Goal: Transaction & Acquisition: Purchase product/service

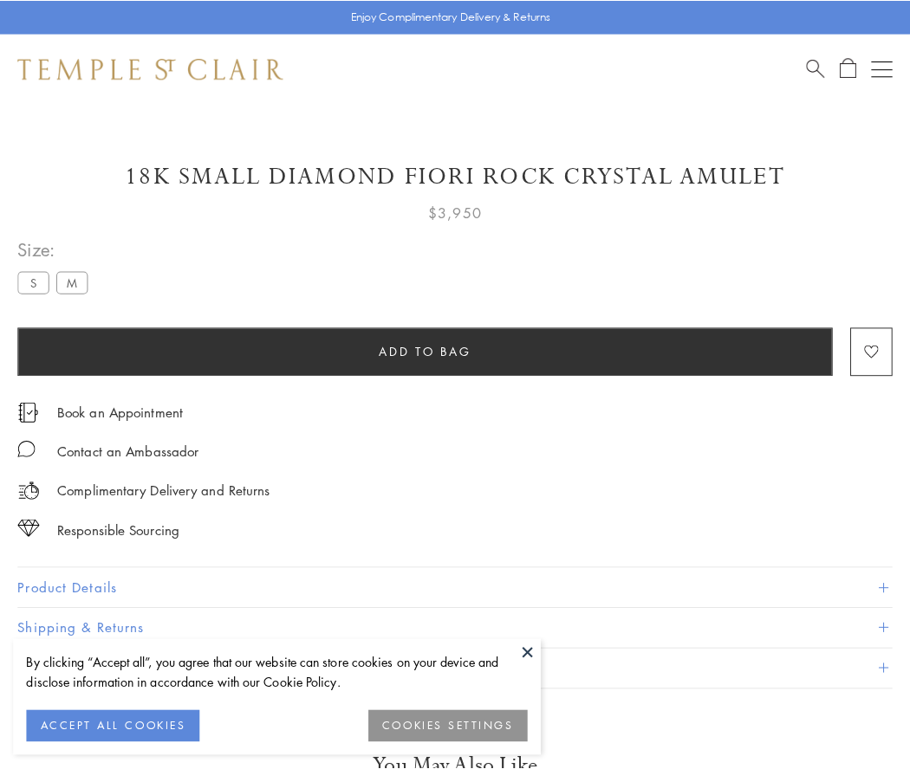
scroll to position [1, 0]
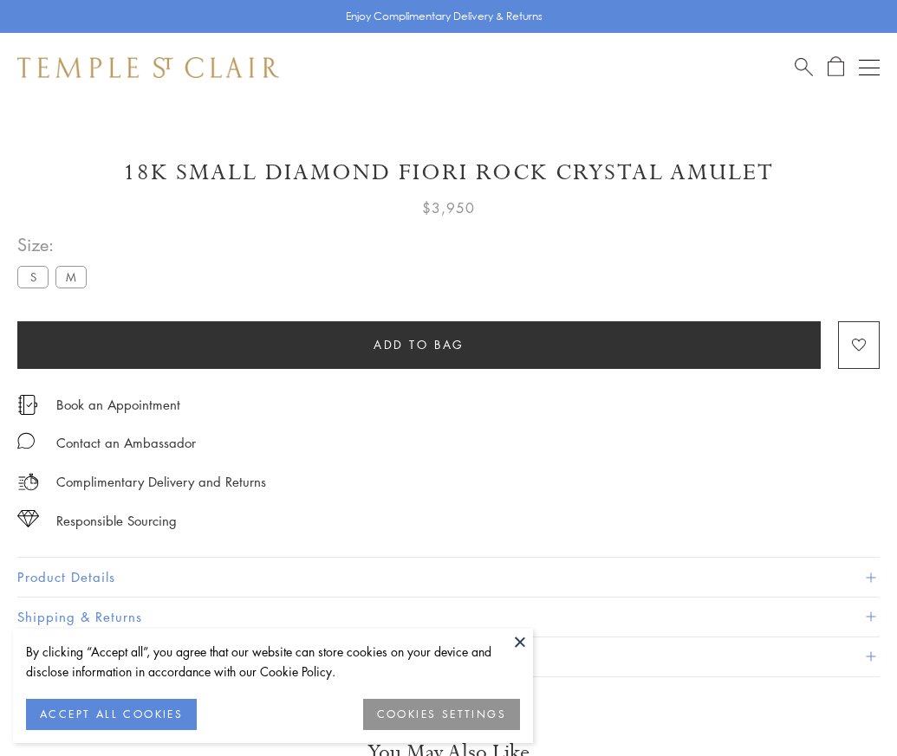
click at [418, 344] on span "Add to bag" at bounding box center [418, 344] width 91 height 19
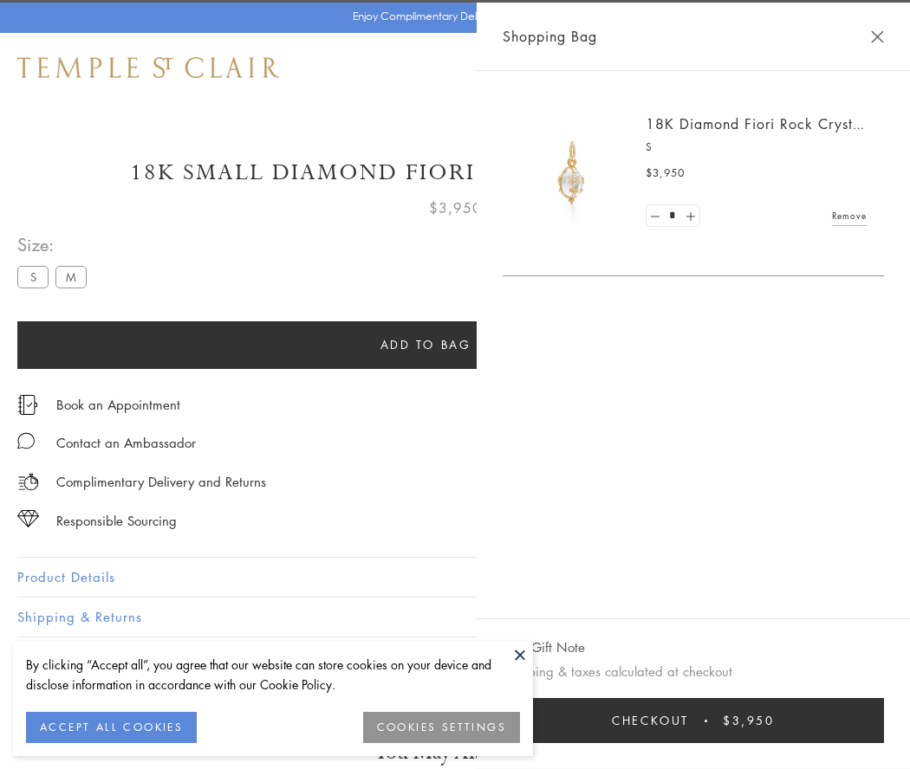
click at [689, 721] on span "Checkout" at bounding box center [650, 720] width 77 height 19
